Goal: Book appointment/travel/reservation

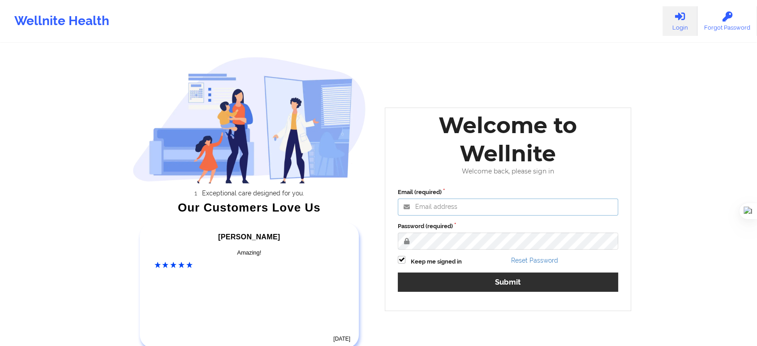
type input "[EMAIL_ADDRESS][DOMAIN_NAME]"
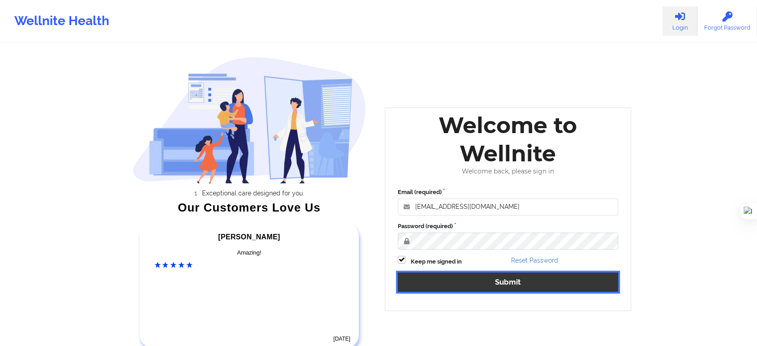
click at [466, 284] on button "Submit" at bounding box center [508, 281] width 220 height 19
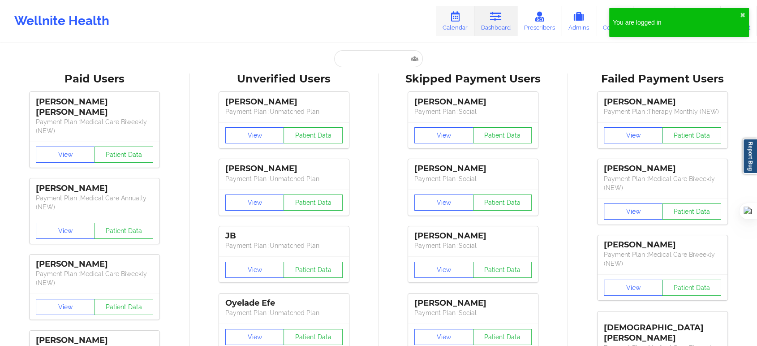
click at [457, 21] on link "Calendar" at bounding box center [455, 21] width 39 height 30
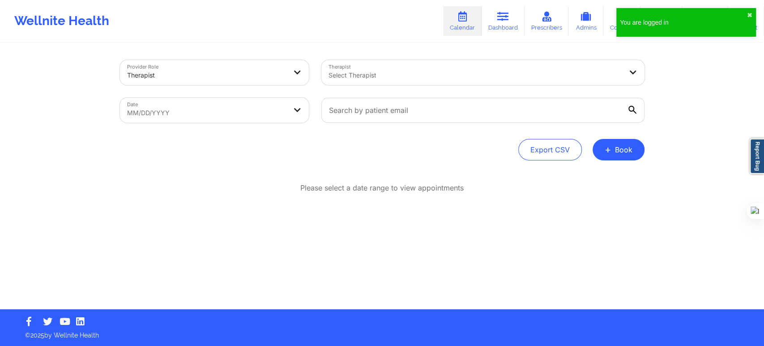
click at [372, 126] on div at bounding box center [483, 110] width 336 height 38
click at [380, 107] on input "text" at bounding box center [482, 110] width 323 height 25
paste input "[PERSON_NAME]"
type input "[PERSON_NAME]"
drag, startPoint x: 433, startPoint y: 120, endPoint x: 279, endPoint y: 103, distance: 154.0
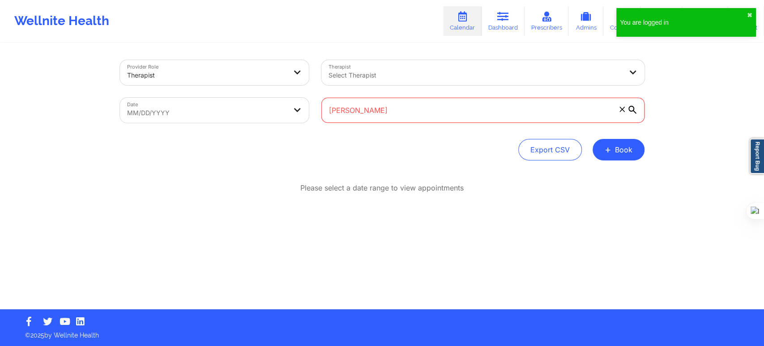
click at [279, 103] on div "Provider Role Therapist Therapist Select Therapist Date MM/DD/YYYY [PERSON_NAME]" at bounding box center [382, 91] width 537 height 75
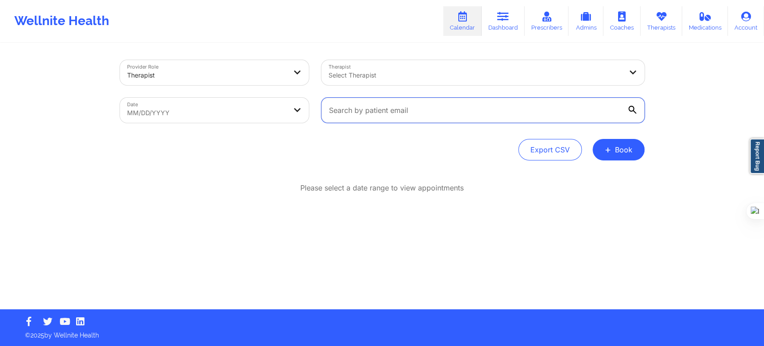
paste input "[EMAIL_ADDRESS][DOMAIN_NAME]"
type input "[EMAIL_ADDRESS][DOMAIN_NAME]"
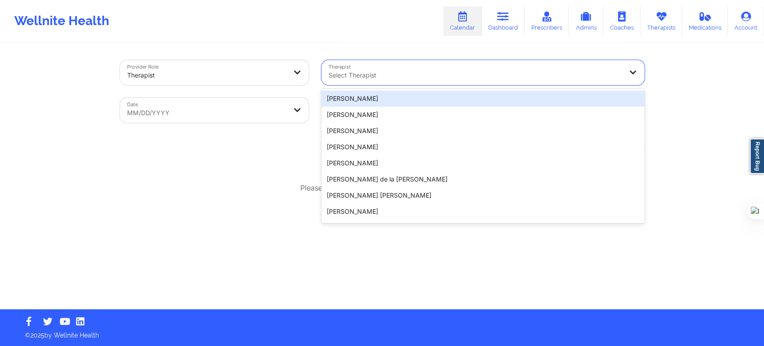
click at [386, 80] on div at bounding box center [476, 75] width 294 height 11
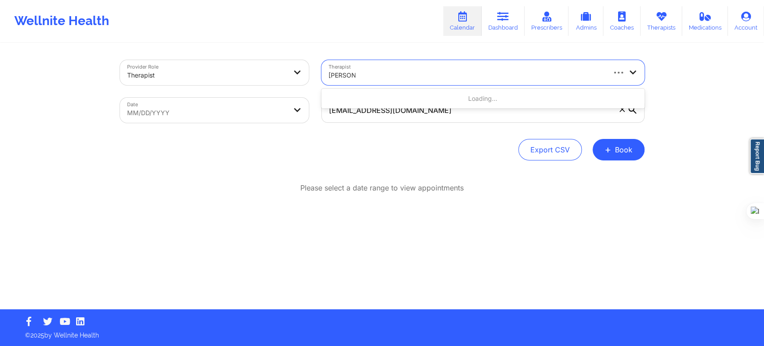
type input "[PERSON_NAME]"
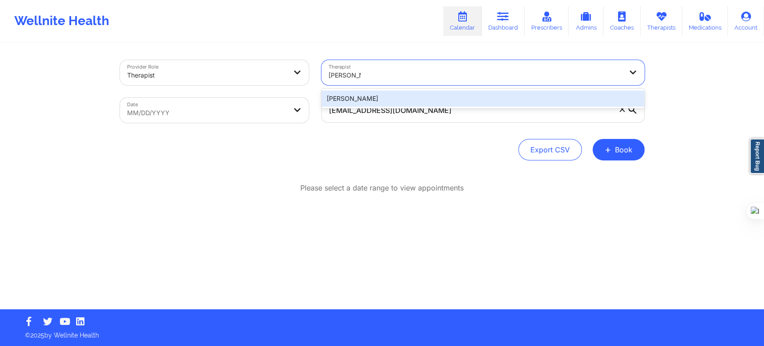
click at [374, 97] on div "[PERSON_NAME]" at bounding box center [482, 98] width 323 height 16
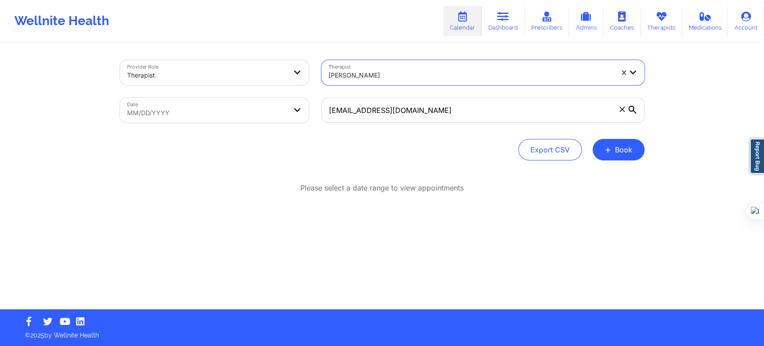
click at [276, 115] on body "Wellnite Health Calendar Dashboard Prescribers Admins Coaches Therapists Medica…" at bounding box center [382, 173] width 764 height 346
select select "2025-8"
select select "2025-9"
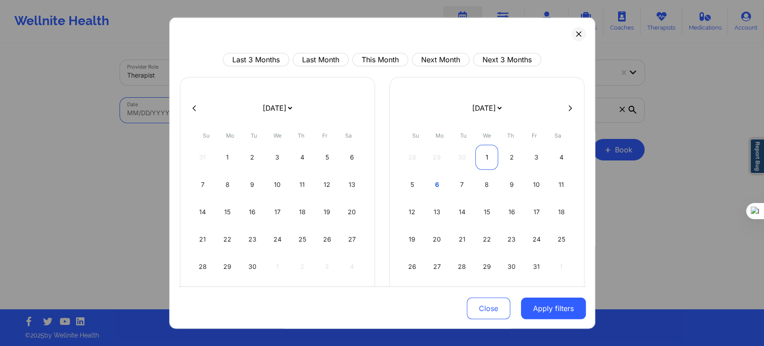
click at [480, 154] on div "1" at bounding box center [486, 157] width 23 height 25
select select "2025-9"
select select "2025-10"
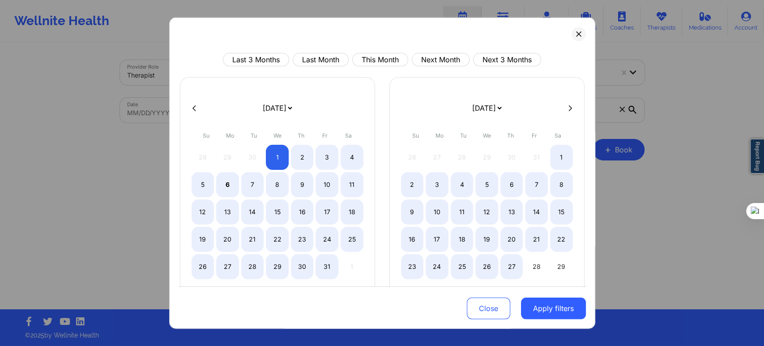
select select "2025-9"
select select "2025-10"
select select "2025-9"
select select "2025-10"
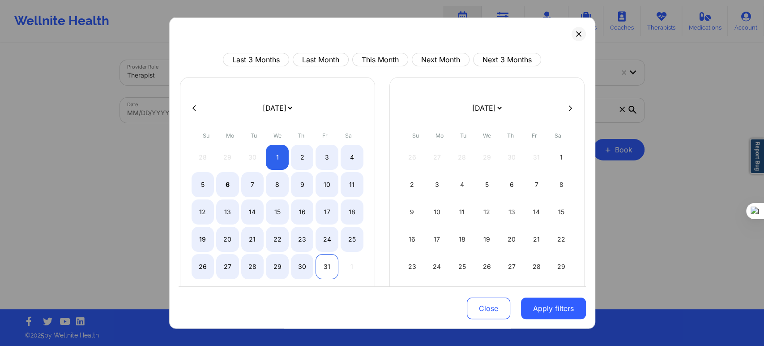
click at [318, 269] on div "31" at bounding box center [327, 266] width 23 height 25
select select "2025-9"
select select "2025-10"
click at [544, 317] on button "Apply filters" at bounding box center [553, 307] width 65 height 21
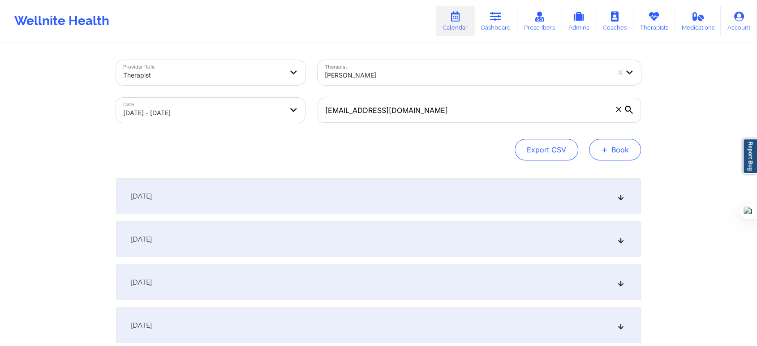
click at [623, 153] on button "+ Book" at bounding box center [615, 149] width 52 height 21
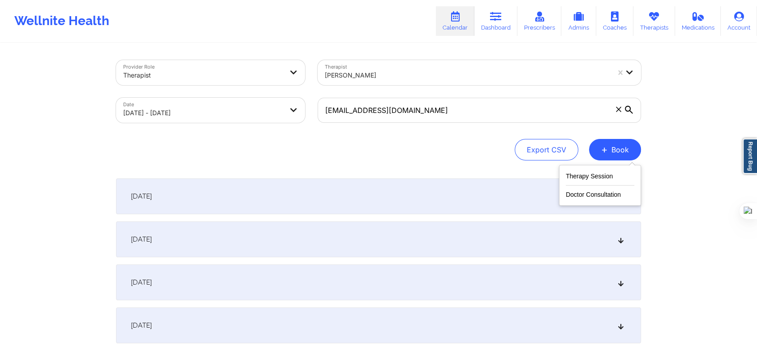
click at [439, 135] on div "Provider Role Therapist Therapist [PERSON_NAME] Date [DATE] - [DATE] [EMAIL_ADD…" at bounding box center [378, 110] width 525 height 100
click at [232, 191] on div "[DATE]" at bounding box center [378, 196] width 525 height 36
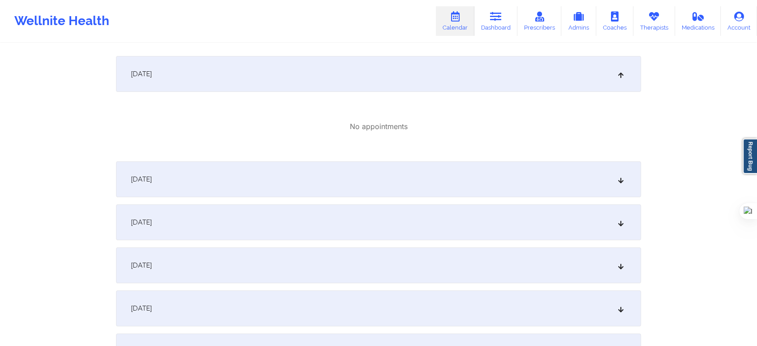
scroll to position [149, 0]
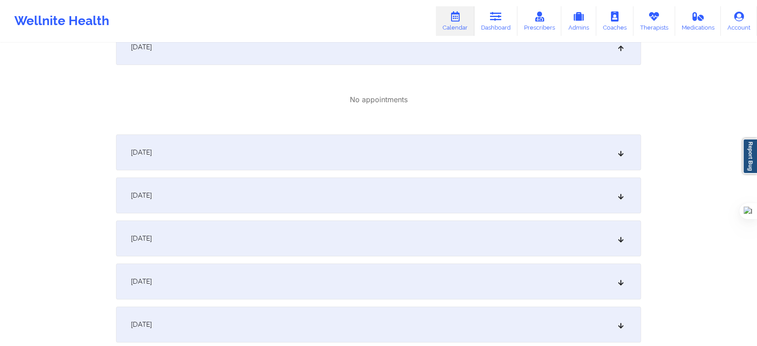
click at [198, 234] on div "[DATE]" at bounding box center [378, 238] width 525 height 36
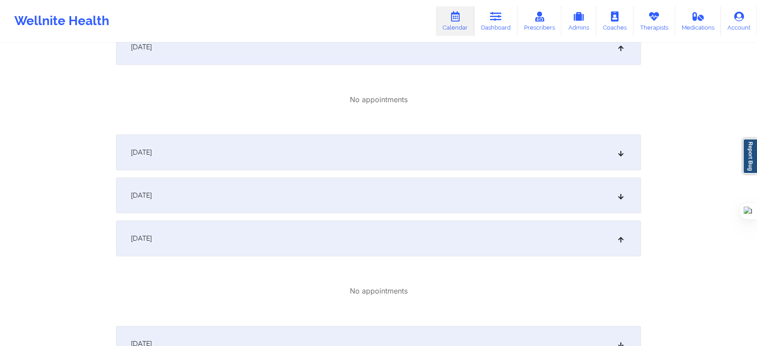
click at [205, 196] on div "[DATE]" at bounding box center [378, 195] width 525 height 36
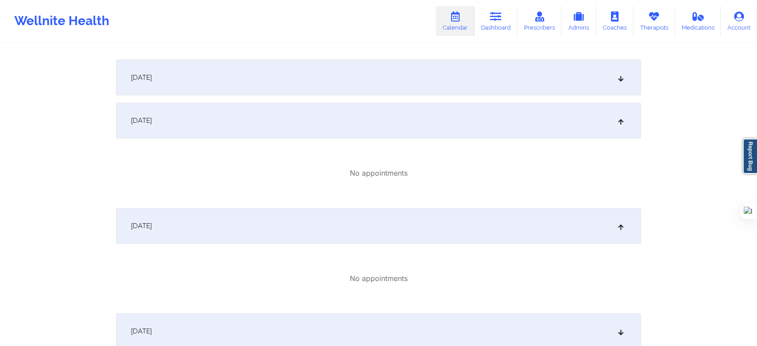
scroll to position [348, 0]
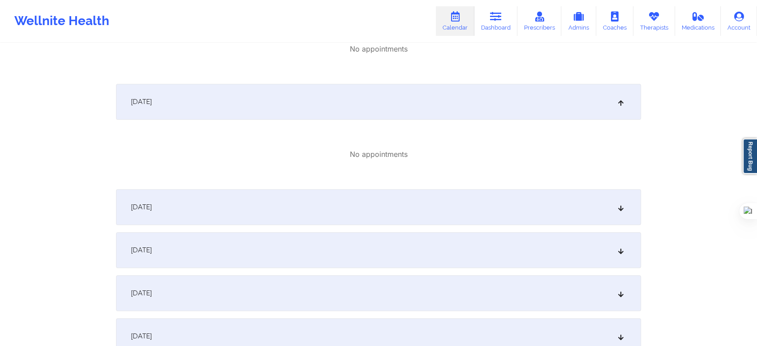
click at [190, 219] on div "[DATE]" at bounding box center [378, 207] width 525 height 36
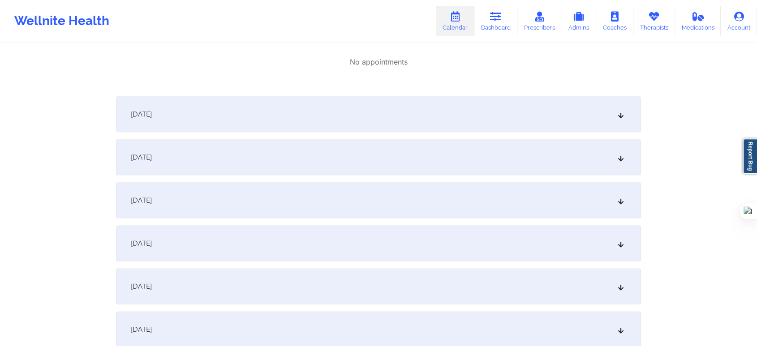
scroll to position [547, 0]
click at [152, 151] on span "[DATE]" at bounding box center [141, 155] width 21 height 9
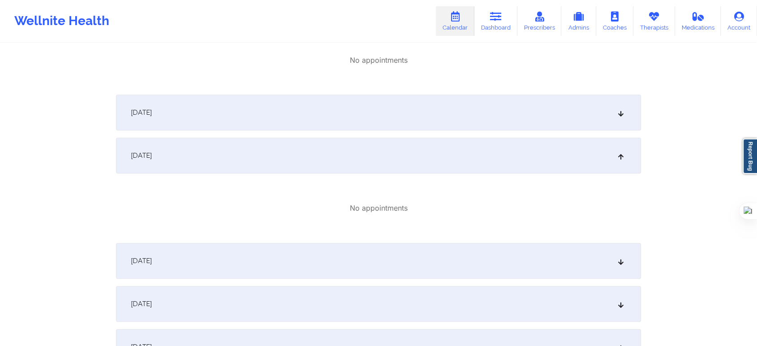
click at [197, 111] on div "[DATE]" at bounding box center [378, 112] width 525 height 36
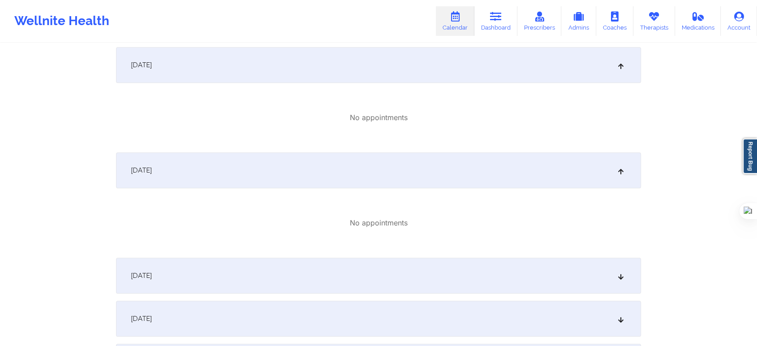
scroll to position [497, 0]
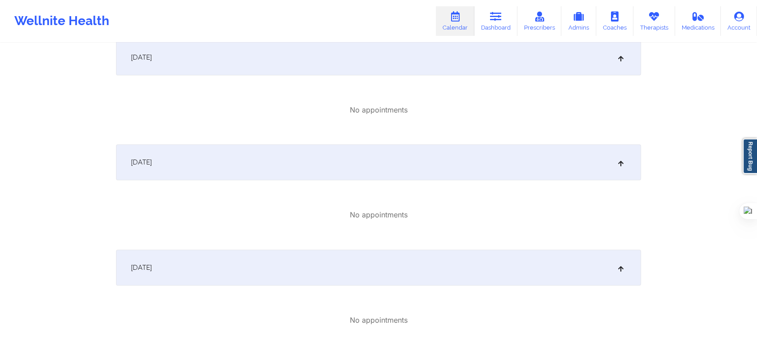
click at [460, 30] on link "Calendar" at bounding box center [455, 21] width 39 height 30
drag, startPoint x: 226, startPoint y: 339, endPoint x: 219, endPoint y: 351, distance: 13.1
click at [461, 21] on icon at bounding box center [455, 17] width 12 height 10
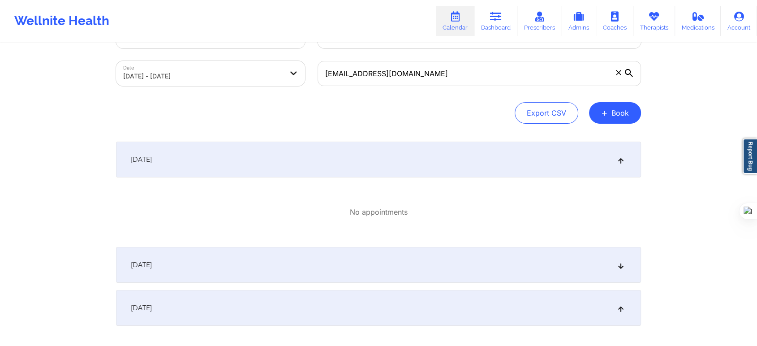
scroll to position [0, 0]
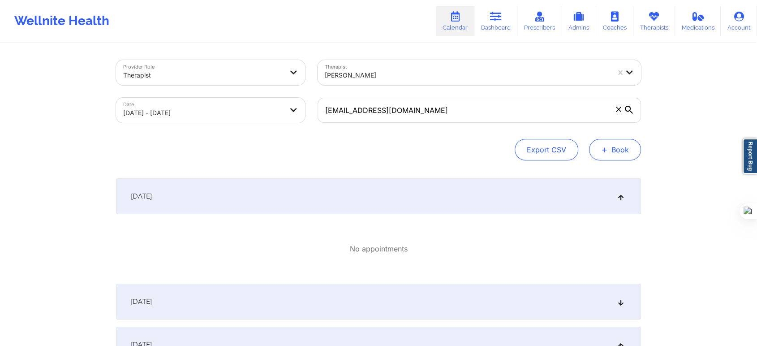
click at [608, 153] on button "+ Book" at bounding box center [615, 149] width 52 height 21
click at [591, 172] on button "Therapy Session" at bounding box center [599, 178] width 69 height 15
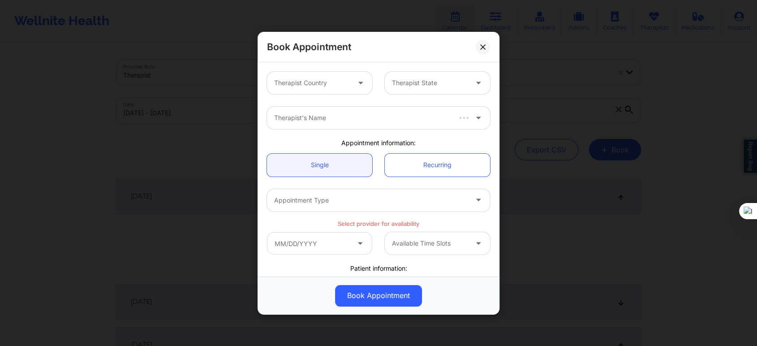
click at [308, 78] on div at bounding box center [312, 82] width 76 height 11
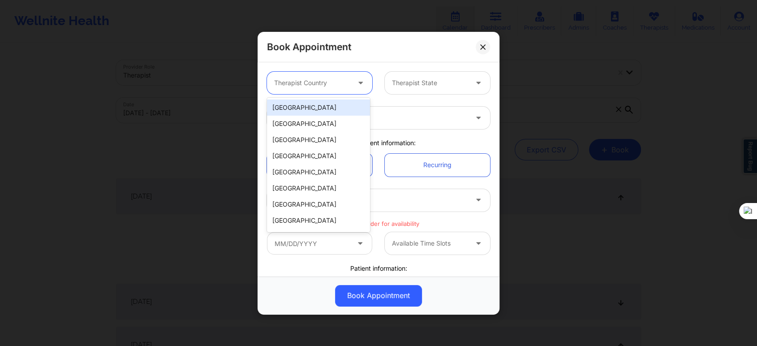
click at [308, 109] on div "[GEOGRAPHIC_DATA]" at bounding box center [318, 107] width 103 height 16
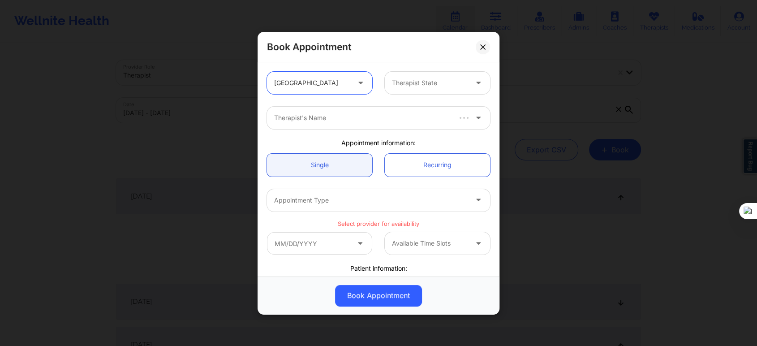
click at [381, 80] on div "Therapist State" at bounding box center [437, 83] width 118 height 22
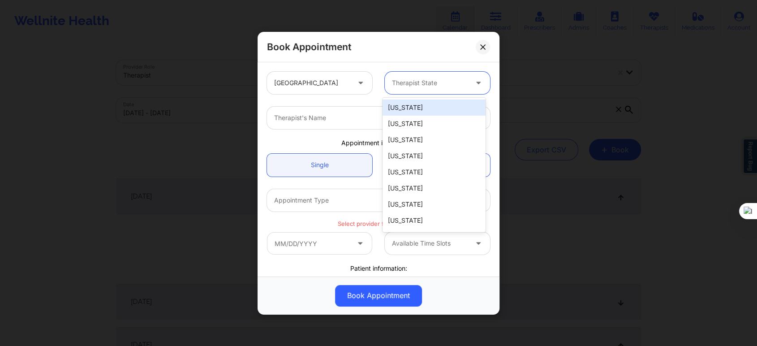
click at [394, 86] on div at bounding box center [430, 82] width 76 height 11
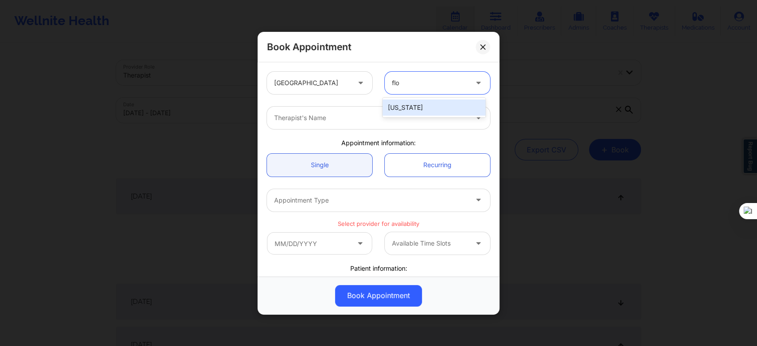
type input "flo"
click at [407, 117] on div at bounding box center [370, 117] width 193 height 11
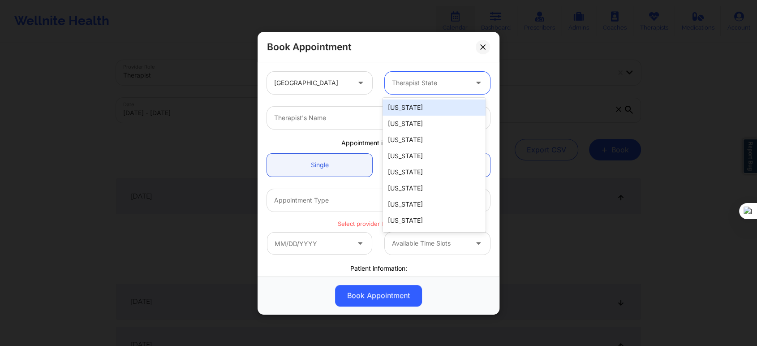
click at [405, 91] on div "Therapist State" at bounding box center [427, 83] width 84 height 22
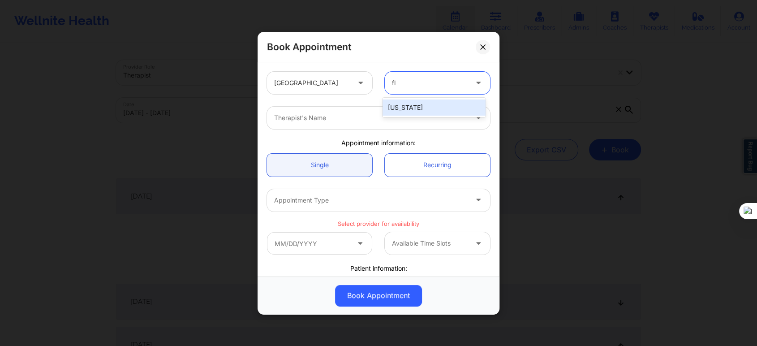
type input "flo"
click at [401, 110] on div "[US_STATE]" at bounding box center [433, 107] width 103 height 16
click at [383, 126] on div "Therapist's Name" at bounding box center [367, 118] width 201 height 22
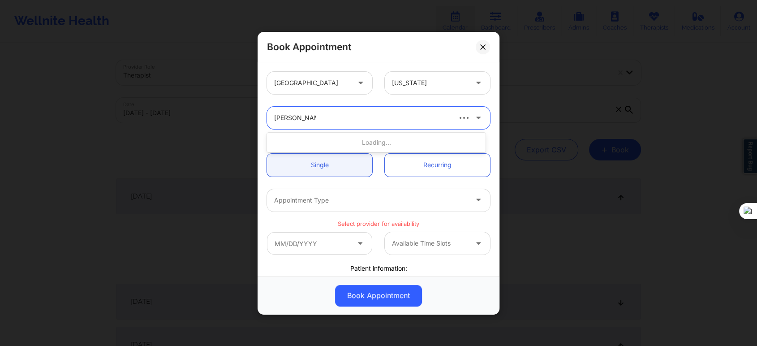
type input "[PERSON_NAME]"
click at [355, 147] on div "[PERSON_NAME]" at bounding box center [376, 142] width 218 height 16
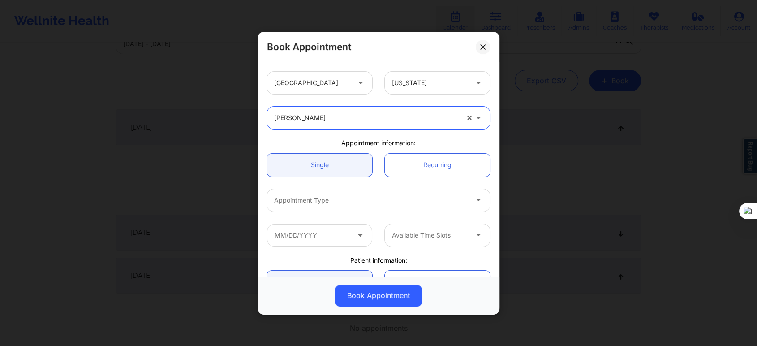
scroll to position [79, 0]
click at [324, 198] on div at bounding box center [370, 200] width 193 height 11
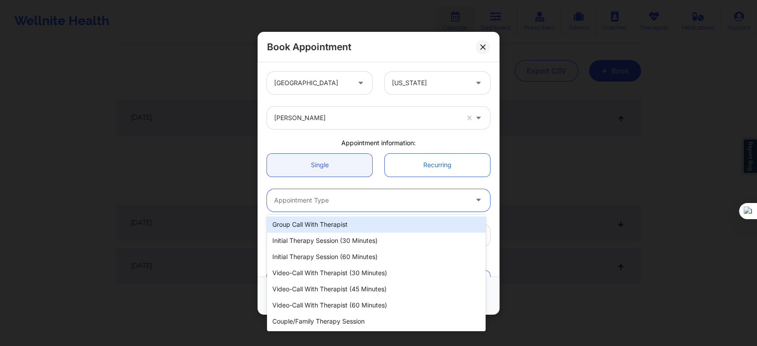
click at [403, 171] on link "Recurring" at bounding box center [437, 164] width 105 height 23
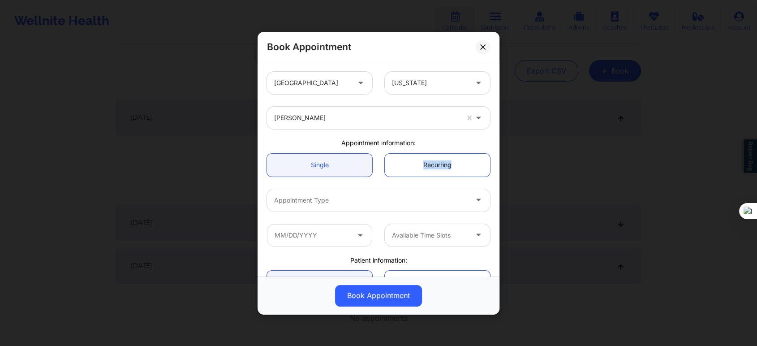
click at [403, 171] on link "Recurring" at bounding box center [437, 164] width 105 height 23
click at [345, 201] on div at bounding box center [370, 200] width 193 height 11
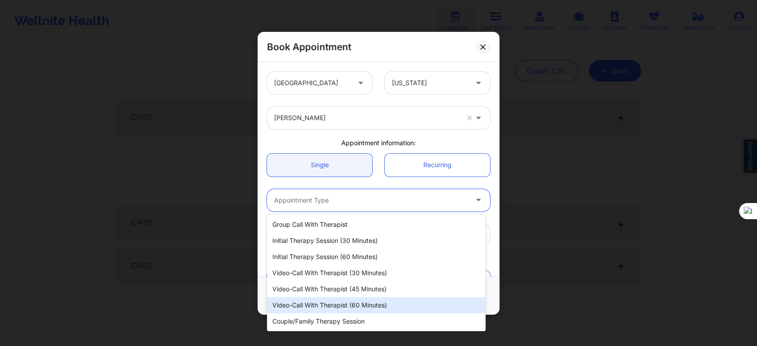
click at [341, 304] on div "Video-Call with Therapist (60 minutes)" at bounding box center [376, 305] width 218 height 16
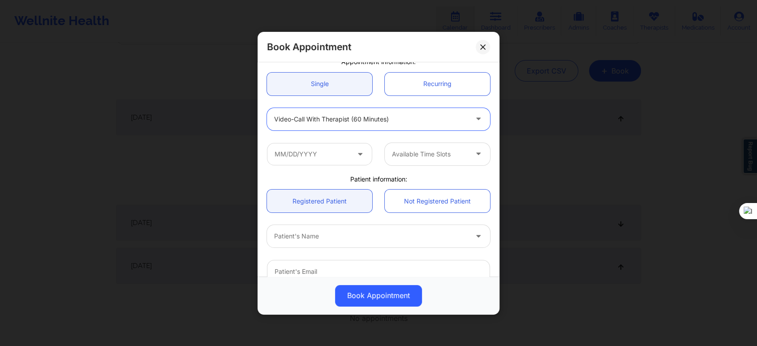
scroll to position [99, 0]
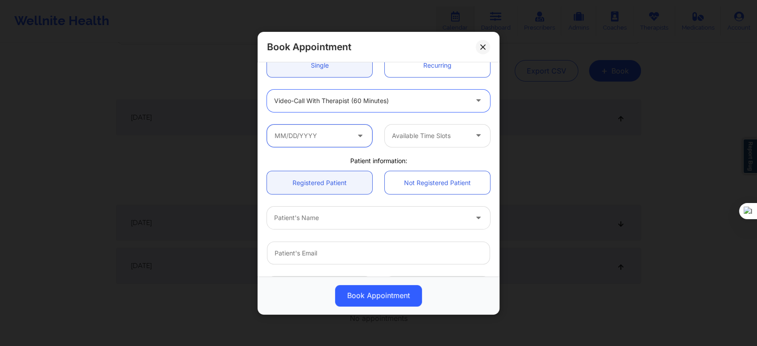
click at [337, 132] on input "text" at bounding box center [319, 135] width 105 height 22
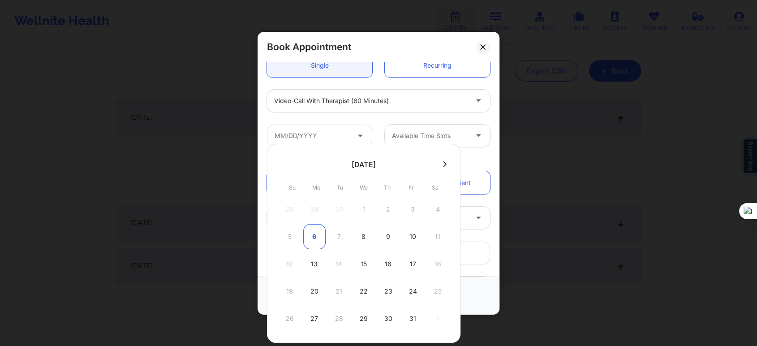
click at [314, 236] on div "6" at bounding box center [314, 236] width 22 height 25
type input "[DATE]"
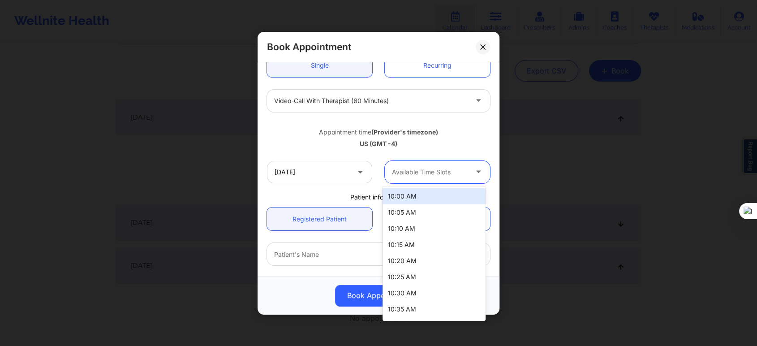
click at [419, 167] on div at bounding box center [430, 172] width 76 height 11
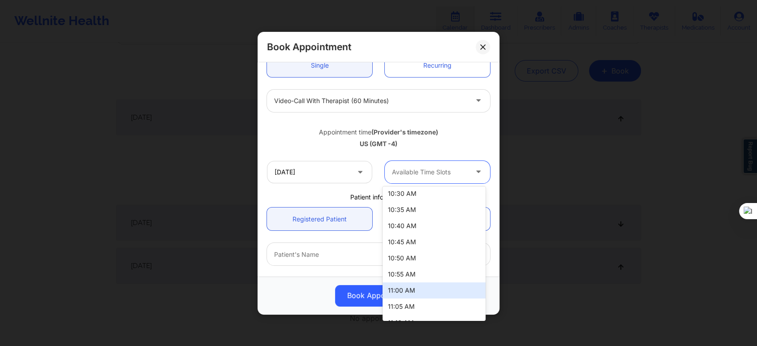
click at [409, 289] on div "11:00 AM" at bounding box center [433, 290] width 103 height 16
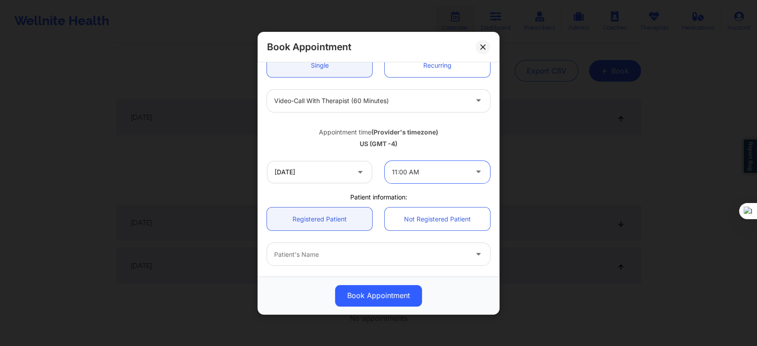
click at [294, 127] on div "Appointment time (Provider's timezone)" at bounding box center [378, 131] width 223 height 9
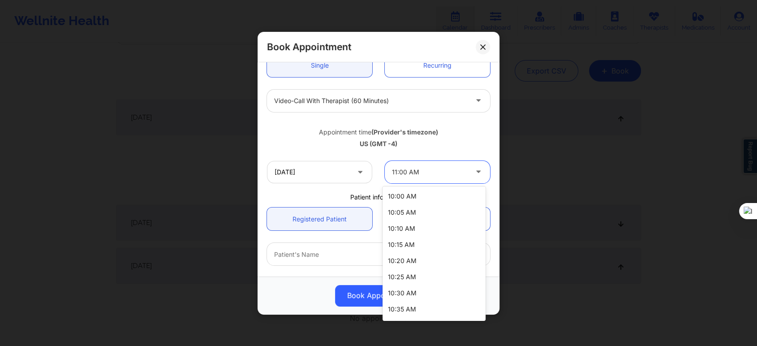
click at [414, 173] on div at bounding box center [430, 172] width 76 height 11
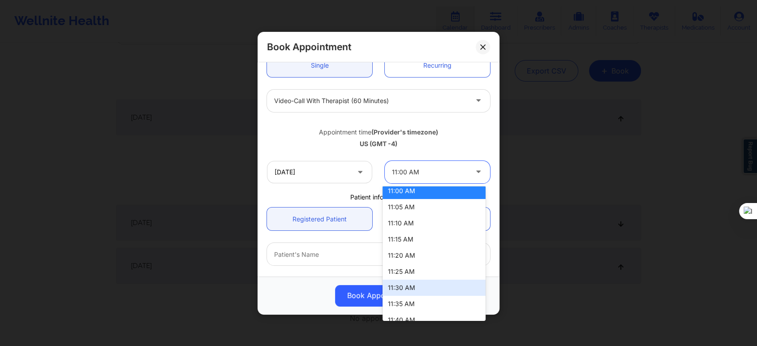
click at [407, 284] on div "11:30 AM" at bounding box center [433, 287] width 103 height 16
